Goal: Task Accomplishment & Management: Use online tool/utility

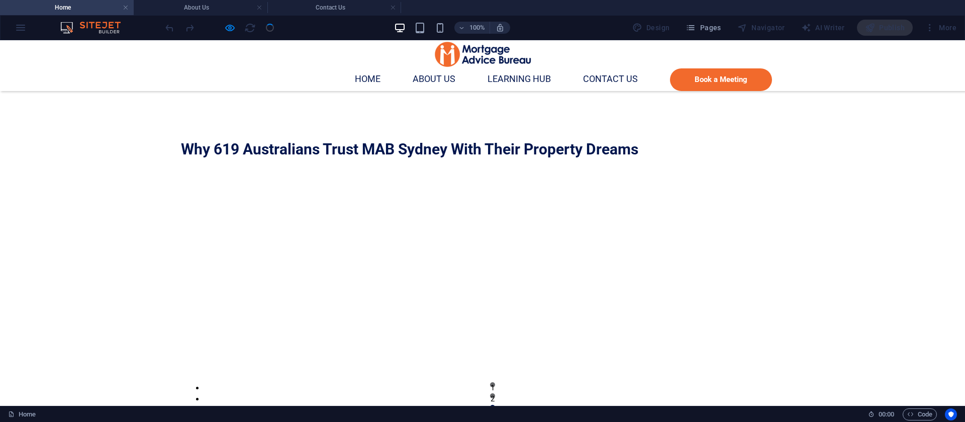
scroll to position [725, 0]
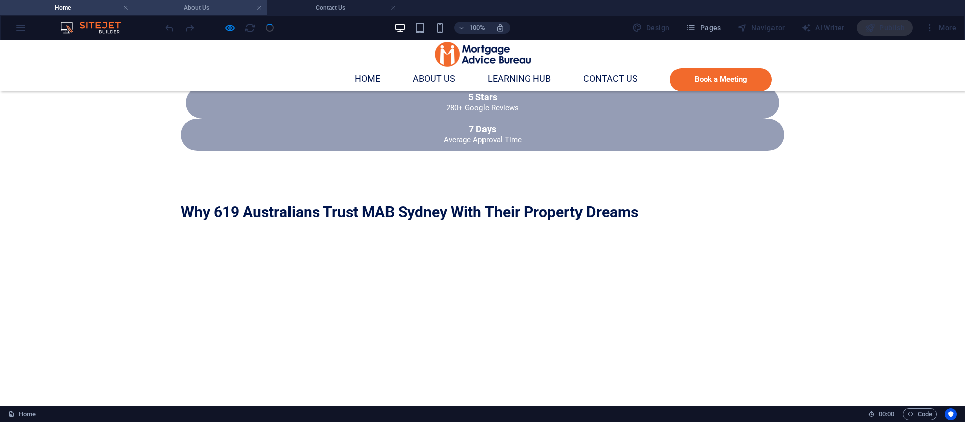
click at [199, 14] on li "About Us" at bounding box center [201, 7] width 134 height 15
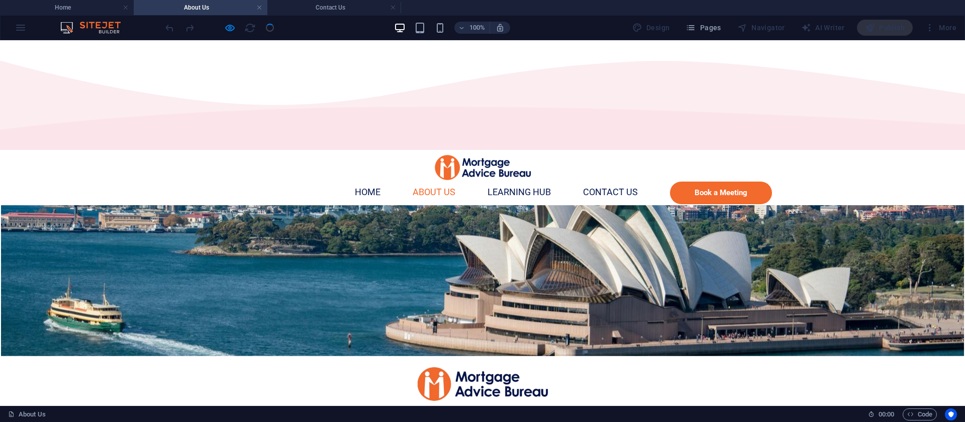
scroll to position [0, 0]
click at [304, 10] on h4 "Contact Us" at bounding box center [334, 7] width 134 height 11
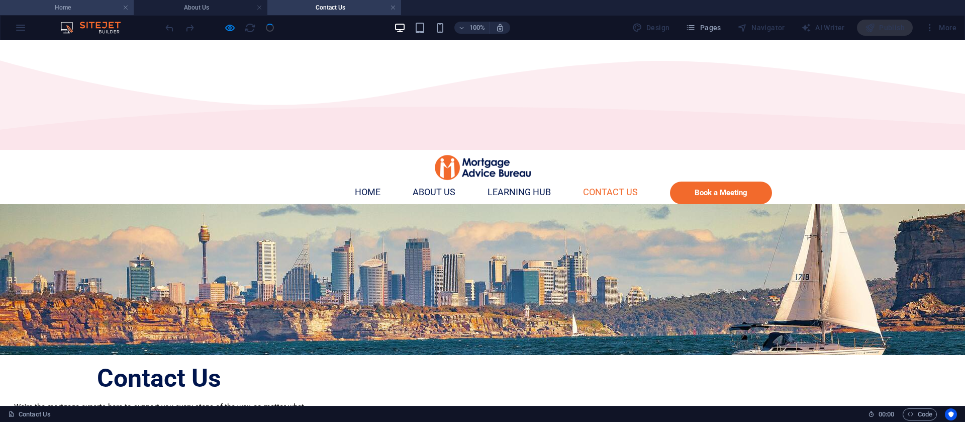
click at [107, 7] on h4 "Home" at bounding box center [67, 7] width 134 height 11
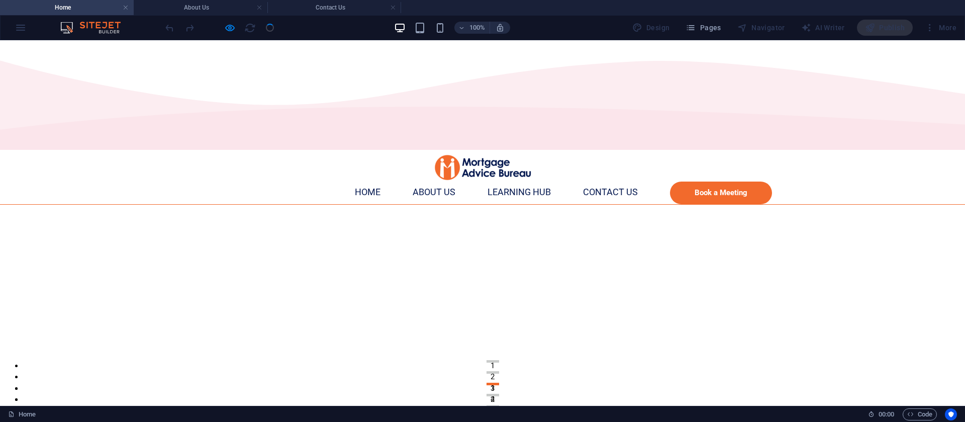
scroll to position [725, 0]
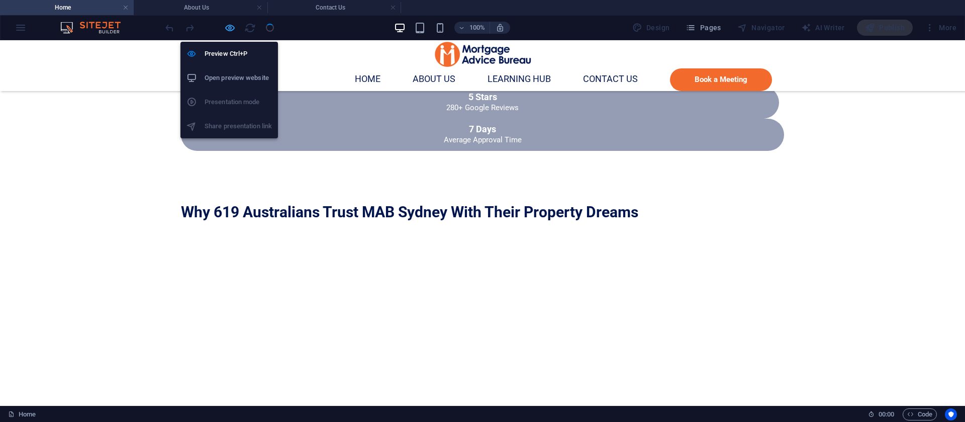
click at [233, 29] on icon "button" at bounding box center [230, 28] width 12 height 12
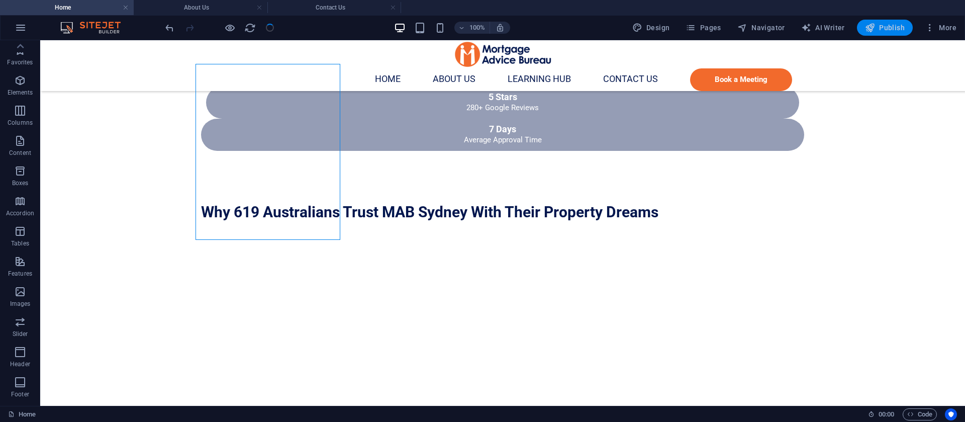
click at [885, 31] on span "Publish" at bounding box center [885, 28] width 40 height 10
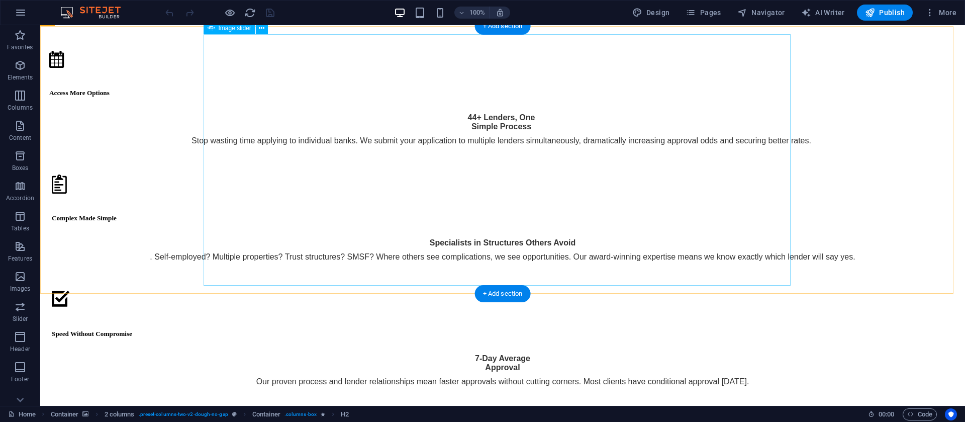
scroll to position [1963, 0]
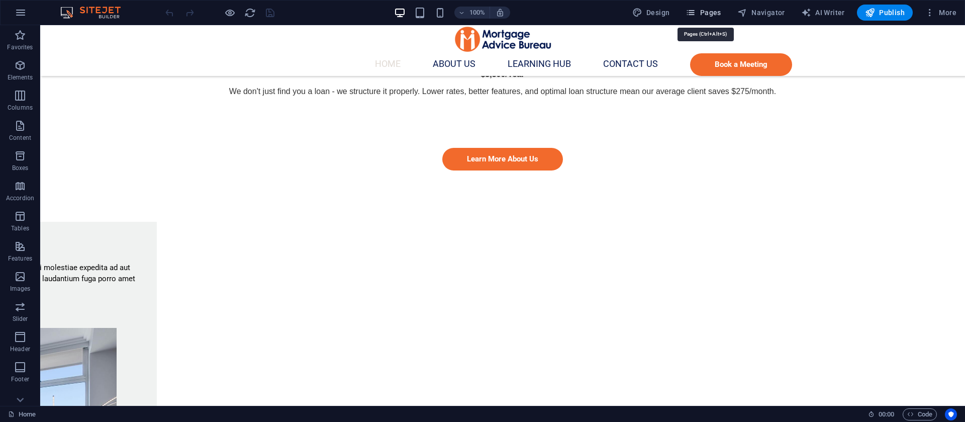
click at [699, 13] on span "Pages" at bounding box center [703, 13] width 35 height 10
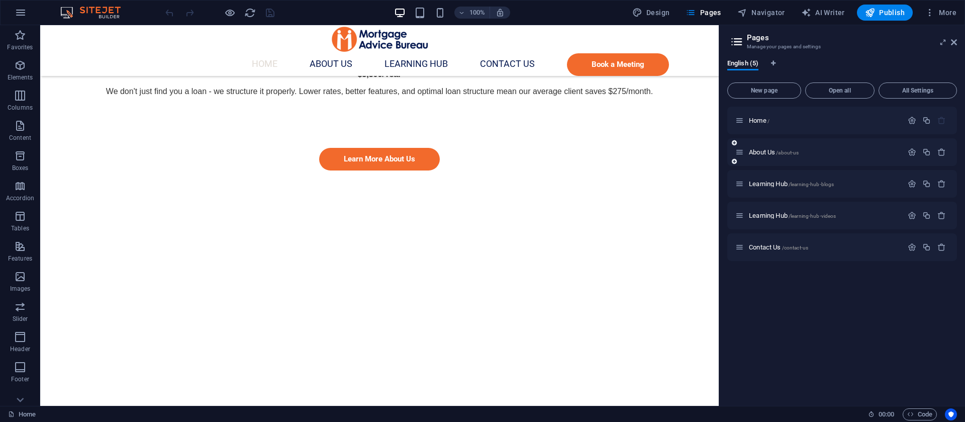
click at [794, 157] on div "About Us /about-us" at bounding box center [818, 152] width 167 height 12
click at [759, 152] on span "About Us /about-us" at bounding box center [774, 152] width 50 height 8
click at [759, 152] on div "About Us /about-us" at bounding box center [842, 152] width 230 height 28
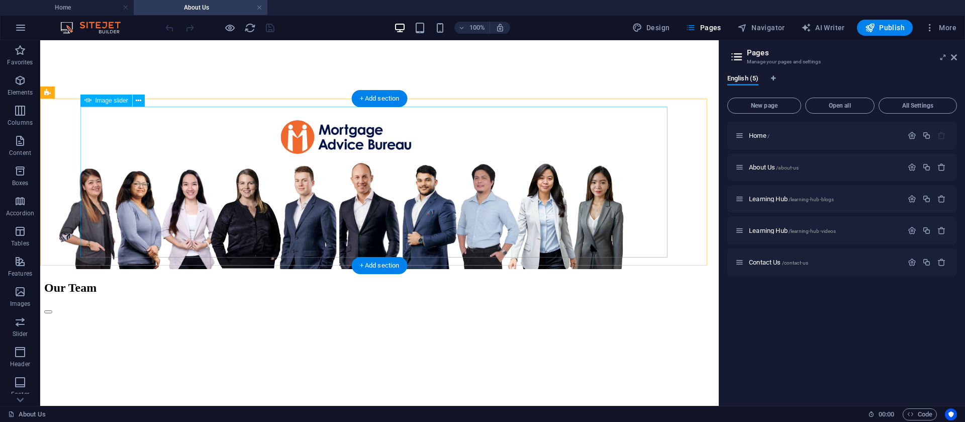
scroll to position [0, 0]
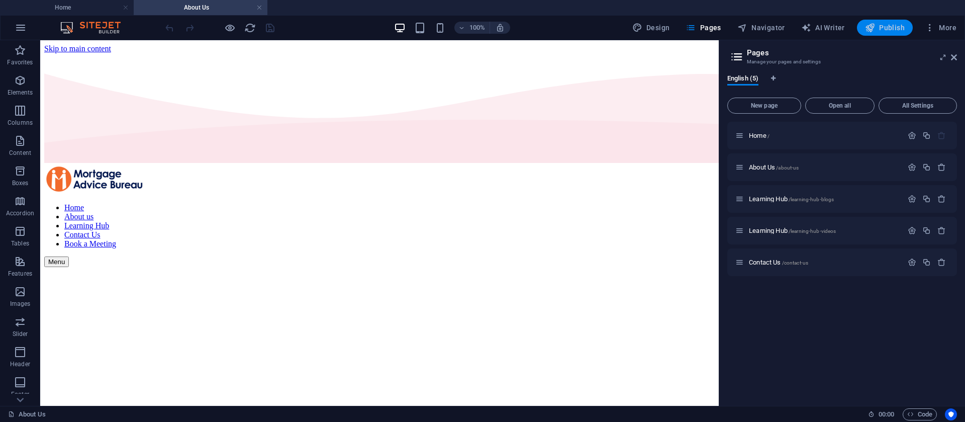
click at [875, 30] on icon "button" at bounding box center [870, 28] width 10 height 10
